Goal: Check status: Check status

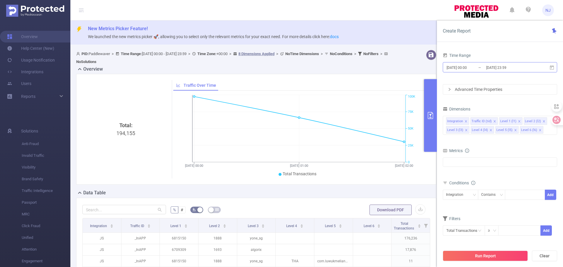
click at [473, 67] on input "[DATE] 00:00" at bounding box center [469, 68] width 47 height 8
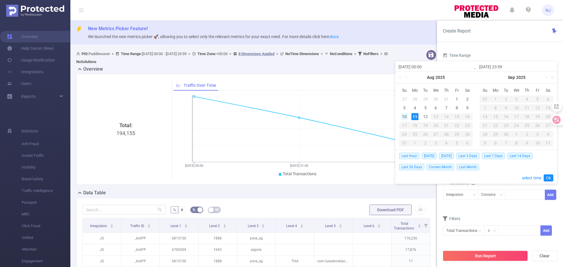
click at [401, 116] on div "10" at bounding box center [404, 116] width 7 height 7
type input "[DATE] 00:00"
type input "[DATE] 23:59"
type input "[DATE] 00:00"
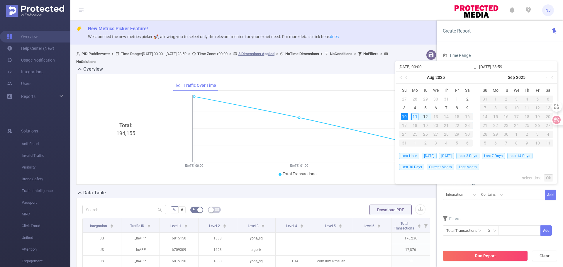
type input "[DATE] 23:59"
click at [550, 176] on link "Ok" at bounding box center [549, 177] width 10 height 7
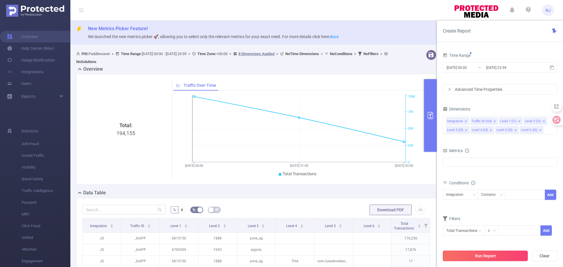
click at [498, 259] on button "Run Report" at bounding box center [485, 256] width 85 height 11
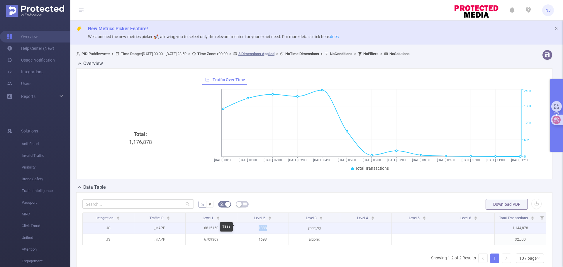
drag, startPoint x: 257, startPoint y: 231, endPoint x: 268, endPoint y: 230, distance: 11.2
click at [268, 230] on p "1888" at bounding box center [262, 228] width 51 height 11
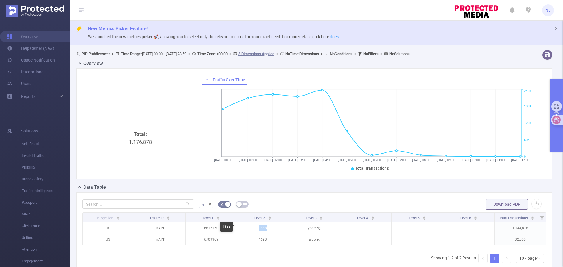
copy p "1888"
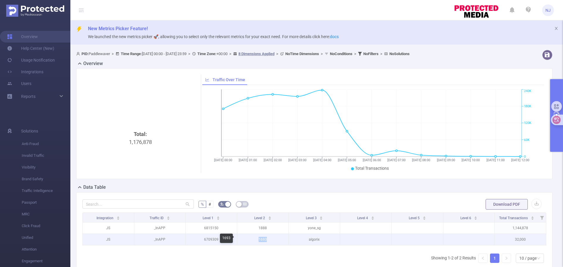
drag, startPoint x: 255, startPoint y: 241, endPoint x: 267, endPoint y: 240, distance: 11.7
click at [267, 240] on p "1693" at bounding box center [262, 239] width 51 height 11
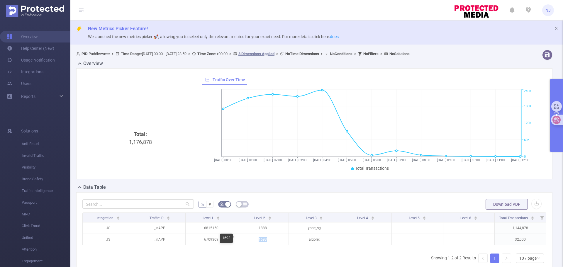
copy p "1693"
